Goal: Navigation & Orientation: Go to known website

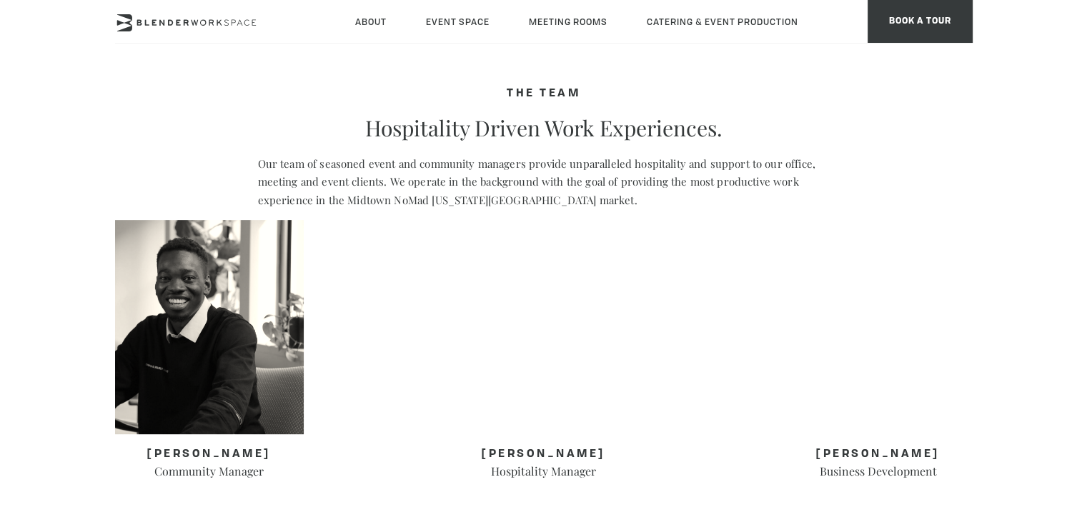
scroll to position [643, 0]
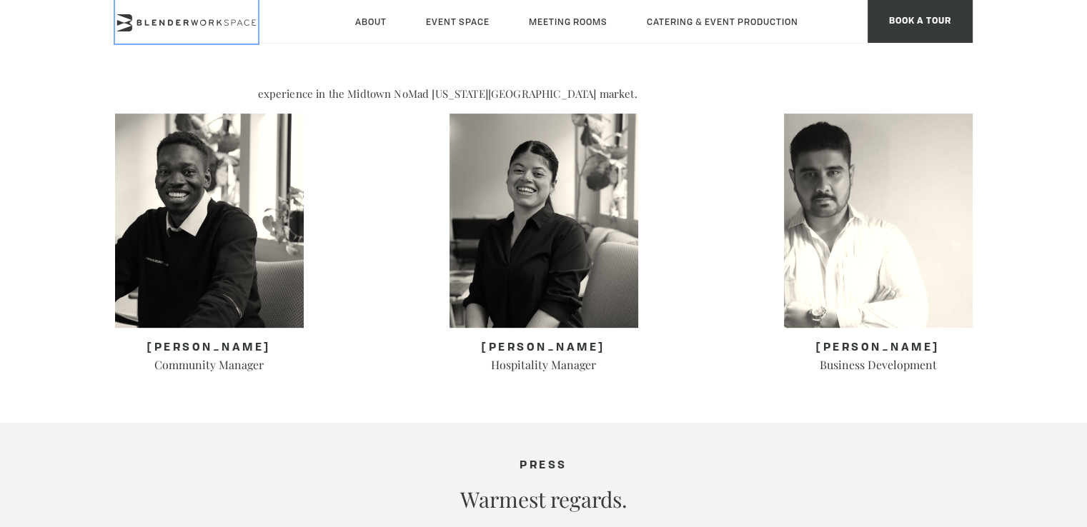
click at [161, 29] on icon at bounding box center [186, 22] width 143 height 17
